Goal: Navigation & Orientation: Find specific page/section

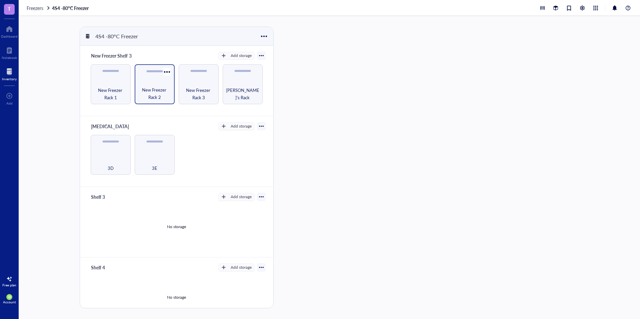
click at [149, 78] on div "New Freezer Rack 2" at bounding box center [155, 84] width 40 height 40
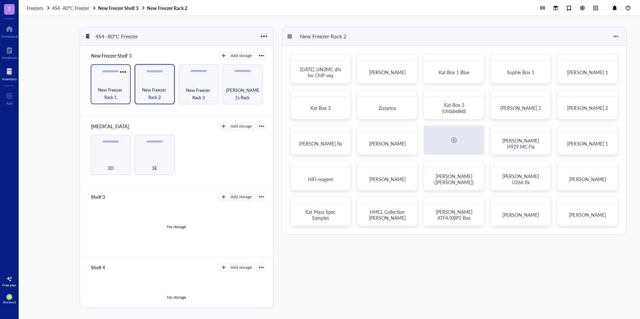
click at [121, 87] on span "New Freezer Rack 1" at bounding box center [110, 93] width 33 height 15
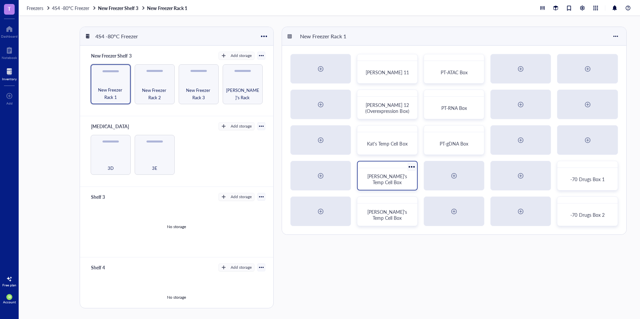
click at [390, 173] on div "[PERSON_NAME]'s Temp Cell Box" at bounding box center [387, 179] width 54 height 16
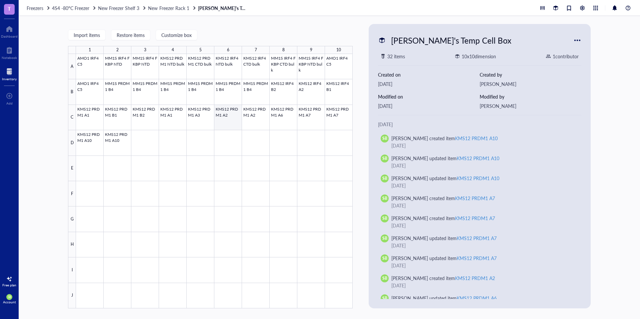
click at [227, 122] on div at bounding box center [214, 181] width 277 height 255
